Goal: Understand process/instructions: Learn about a topic

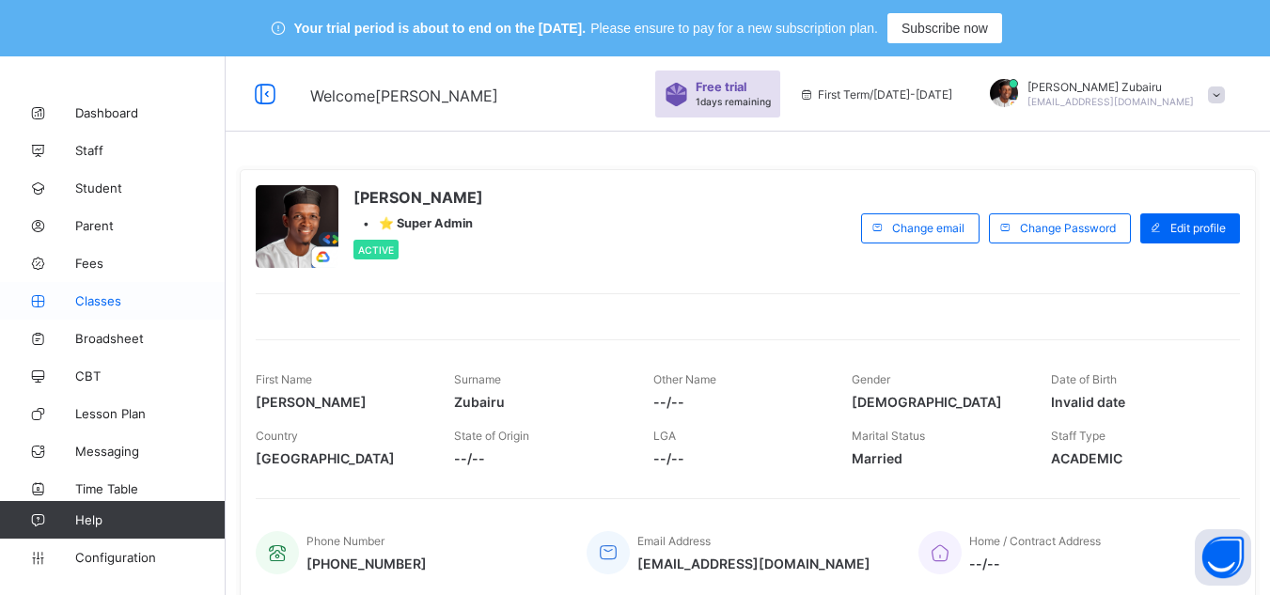
click at [105, 292] on link "Classes" at bounding box center [113, 301] width 226 height 38
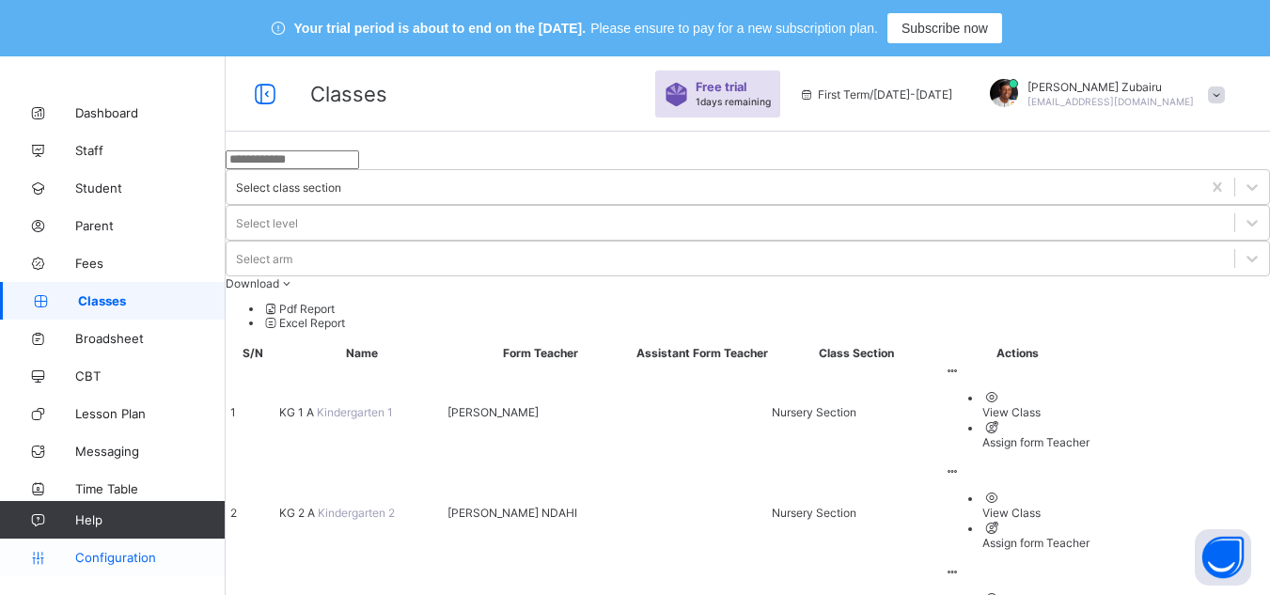
click at [121, 556] on span "Configuration" at bounding box center [149, 557] width 149 height 15
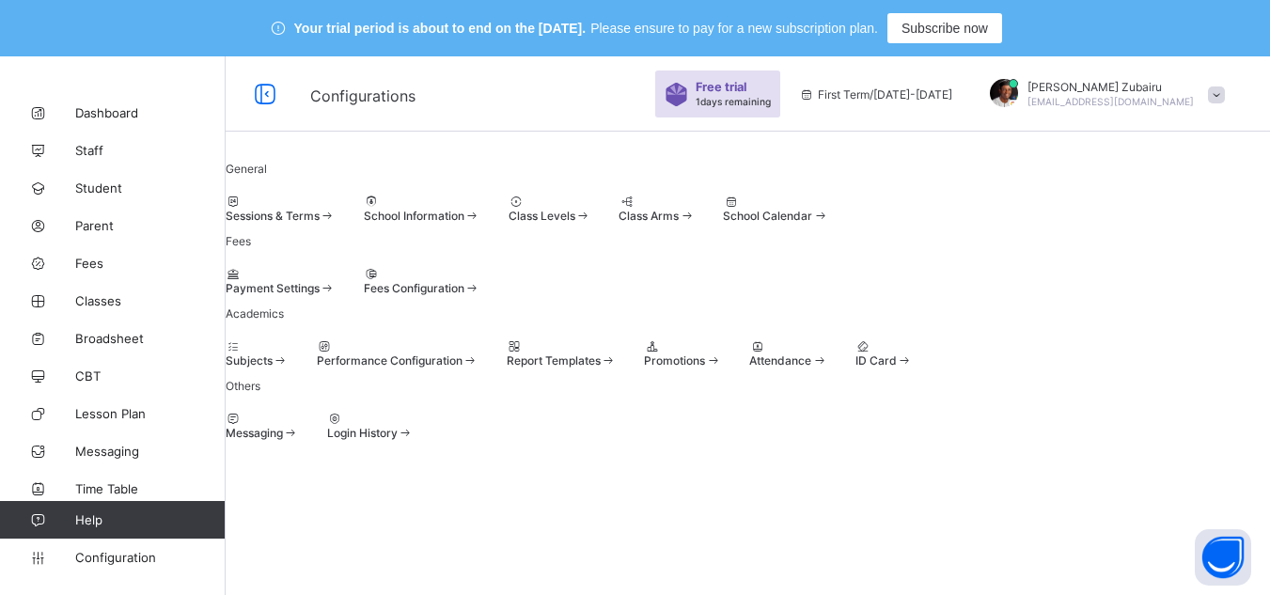
click at [478, 353] on div at bounding box center [398, 346] width 162 height 14
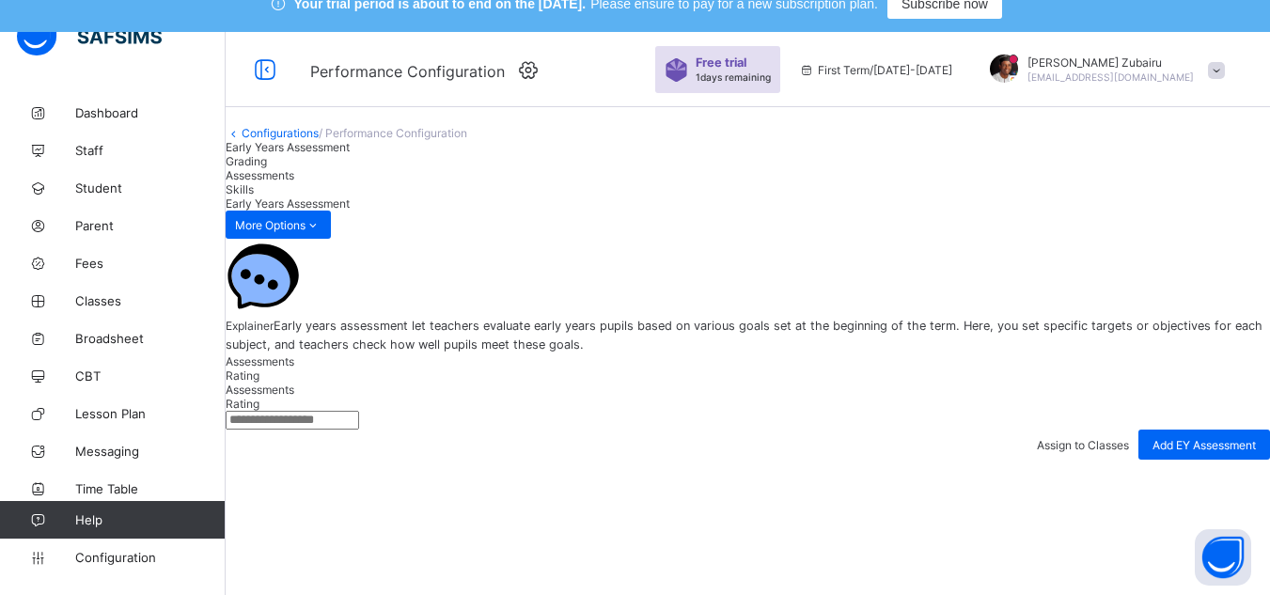
scroll to position [20, 0]
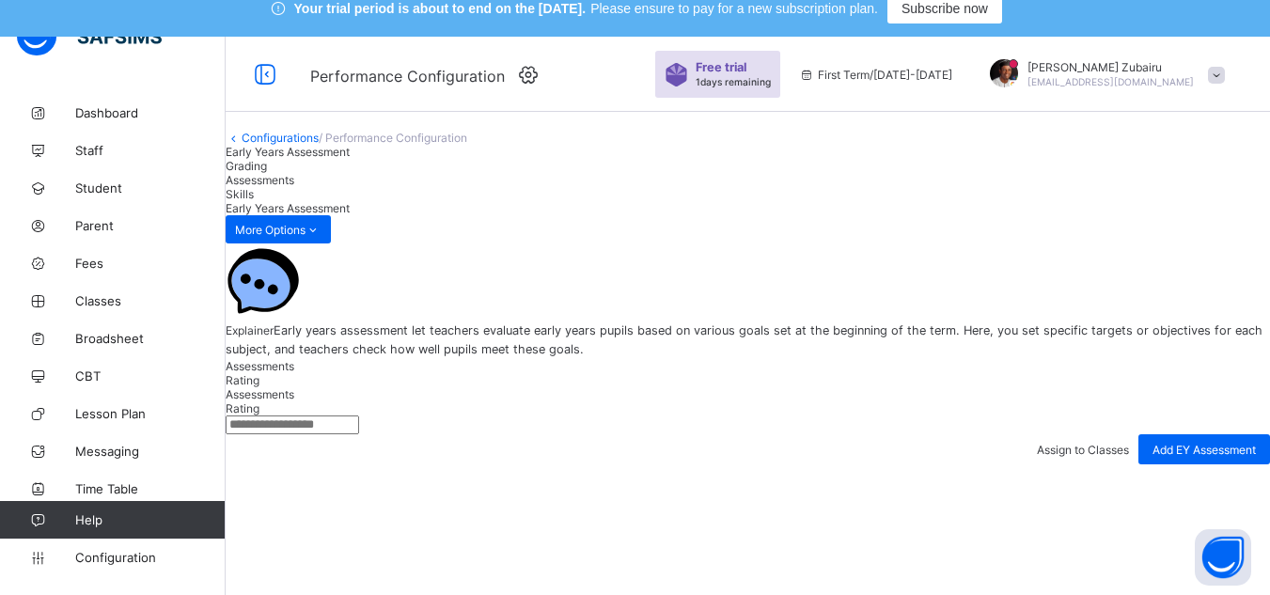
click at [454, 173] on div "Grading" at bounding box center [748, 166] width 1044 height 14
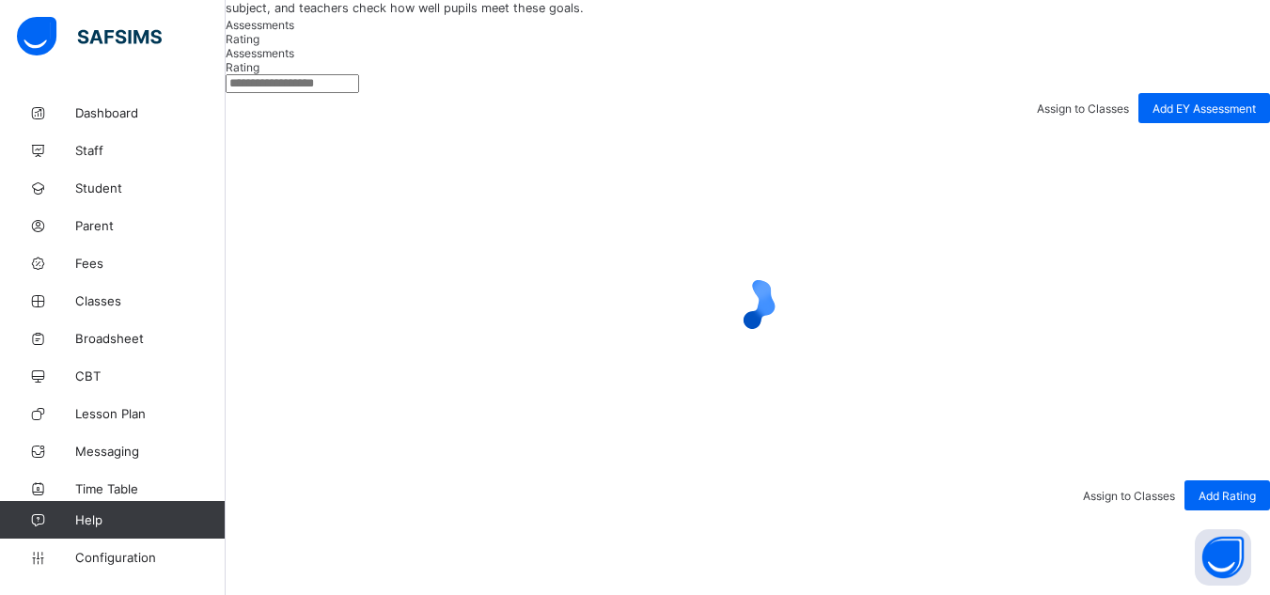
scroll to position [364, 0]
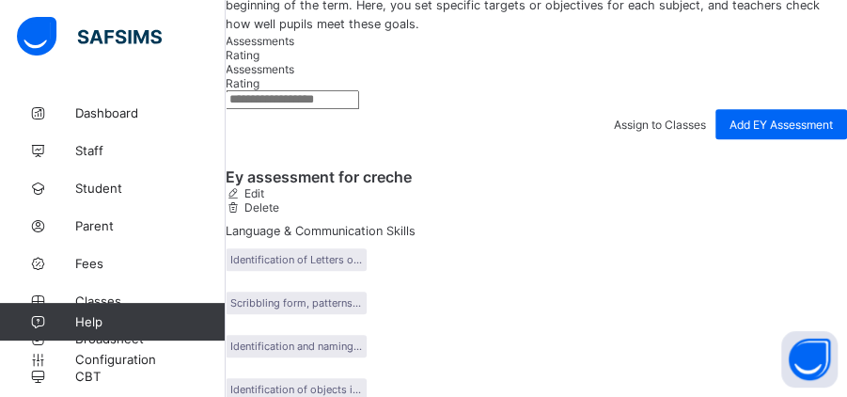
drag, startPoint x: 634, startPoint y: 237, endPoint x: 637, endPoint y: 282, distance: 45.3
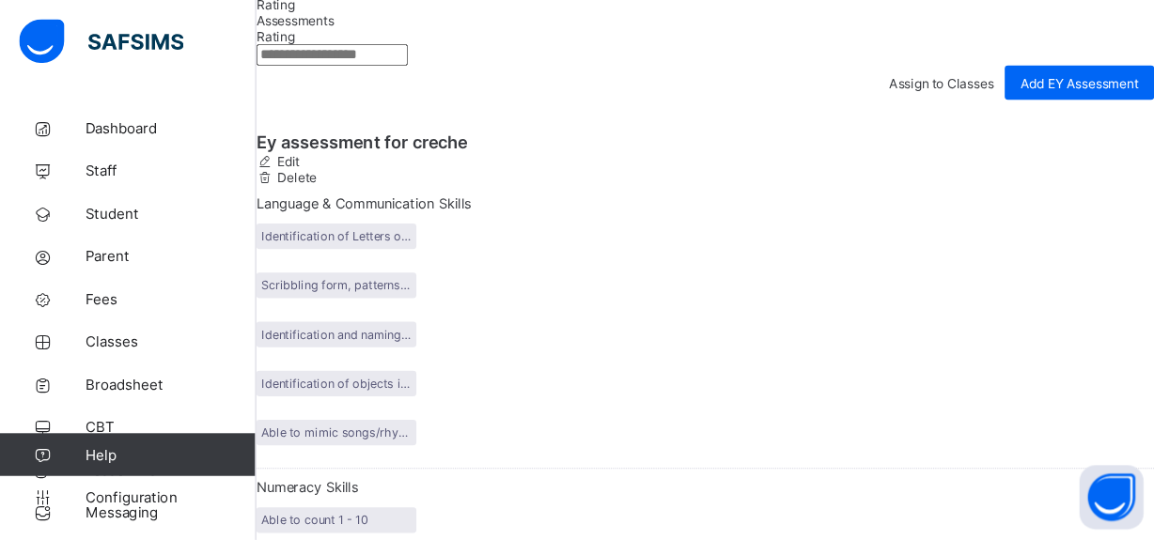
scroll to position [397, 0]
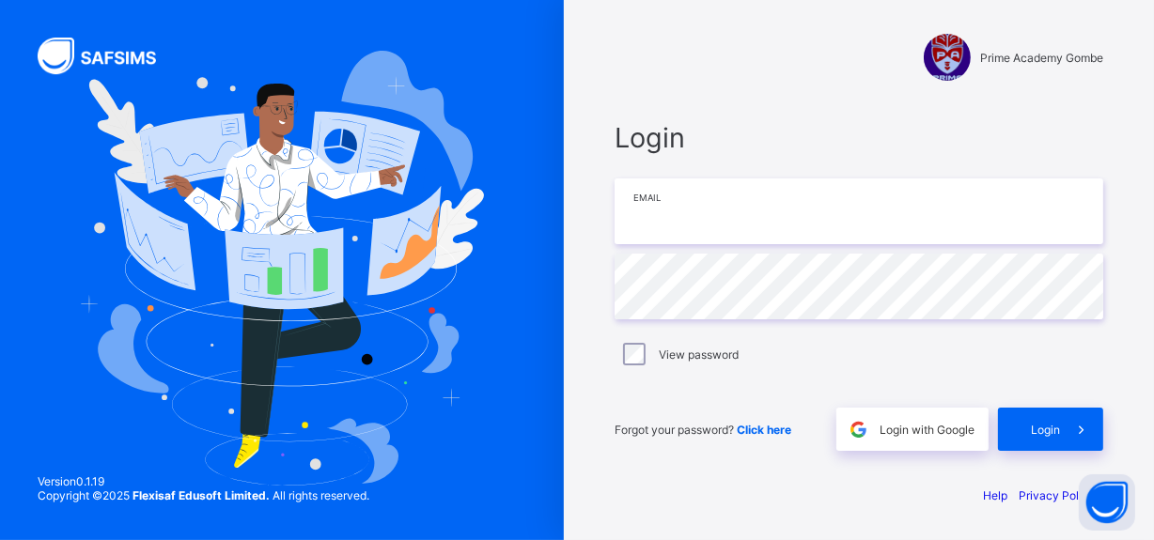
type input "**********"
